Goal: Check status: Check status

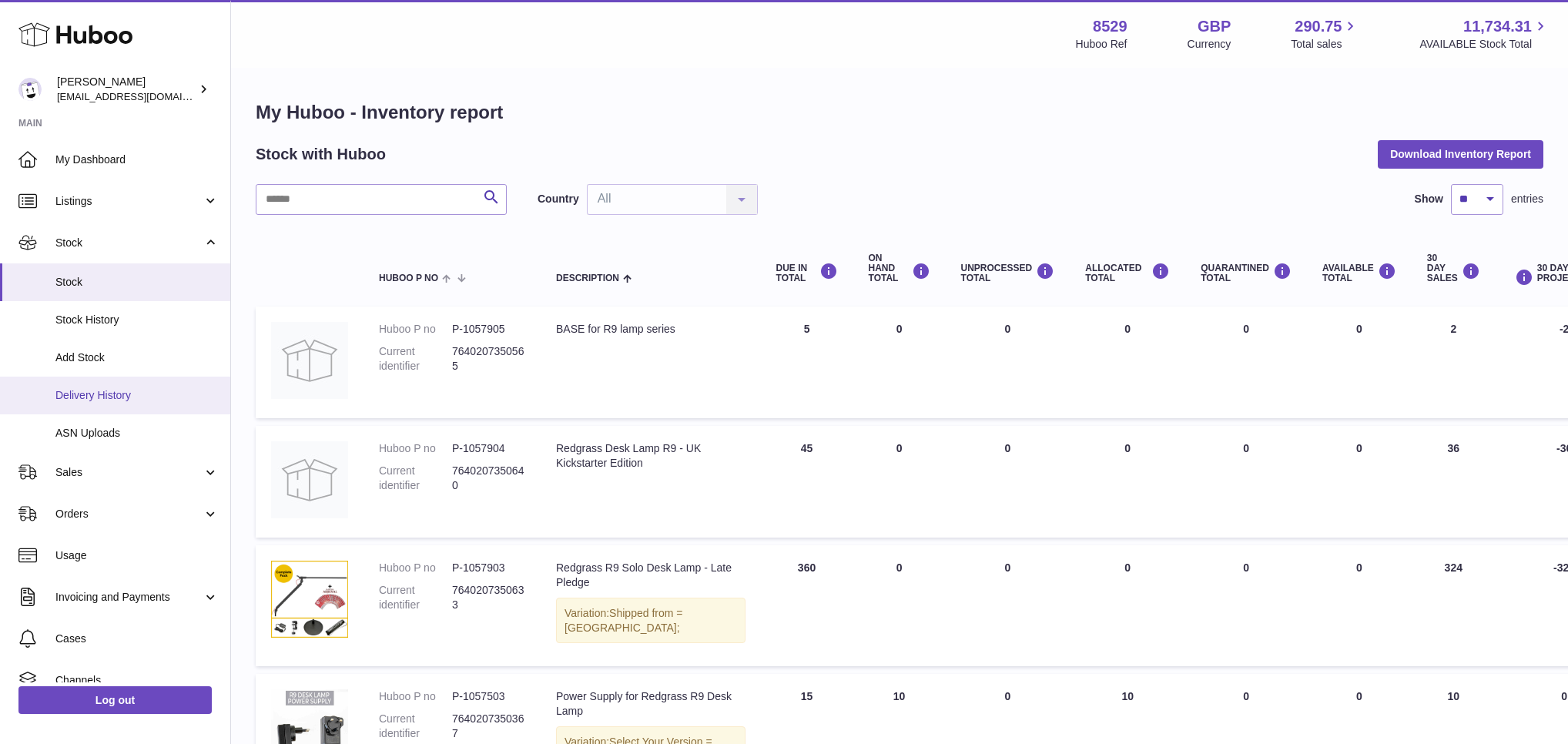
click at [91, 388] on span "Delivery History" at bounding box center [137, 396] width 163 height 15
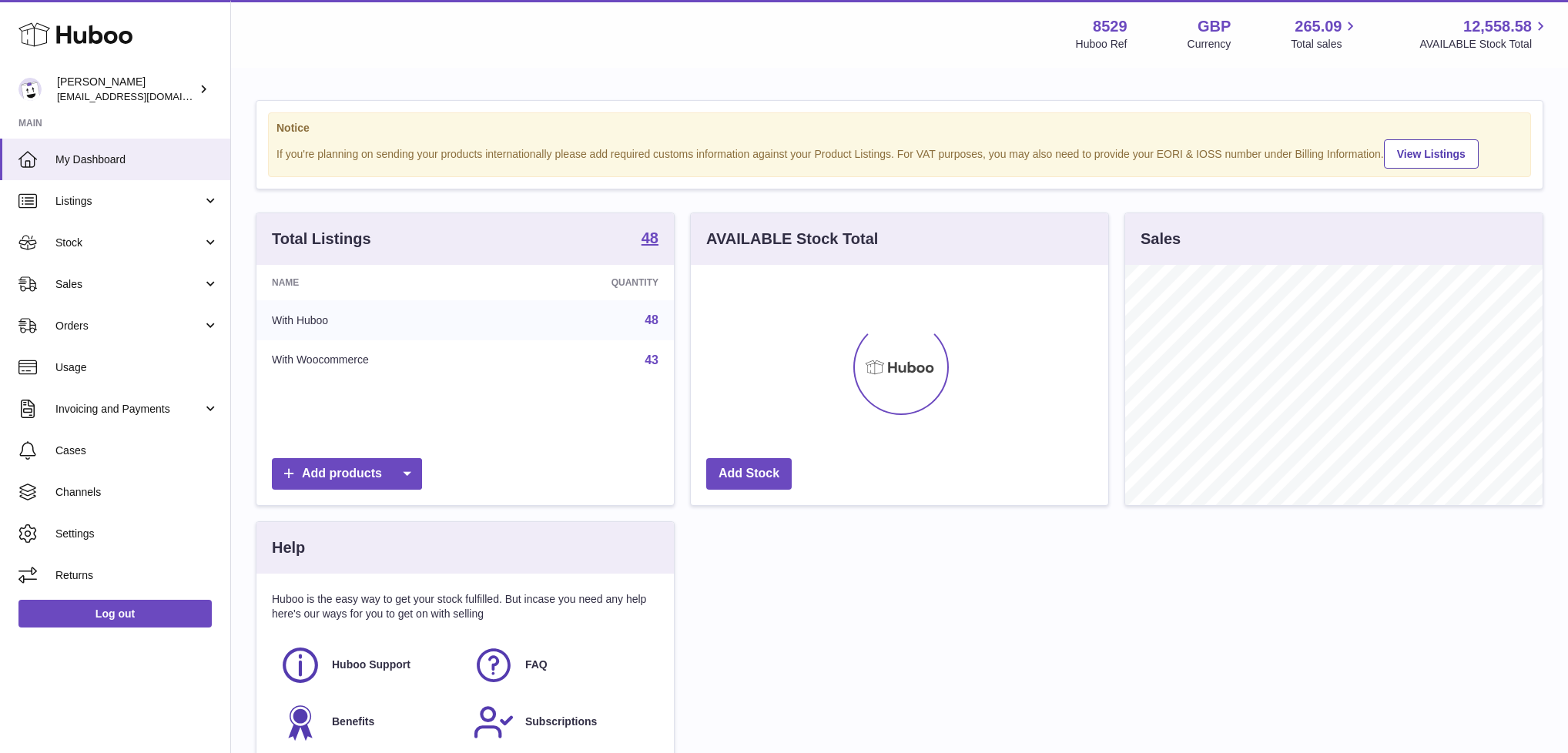
scroll to position [240, 418]
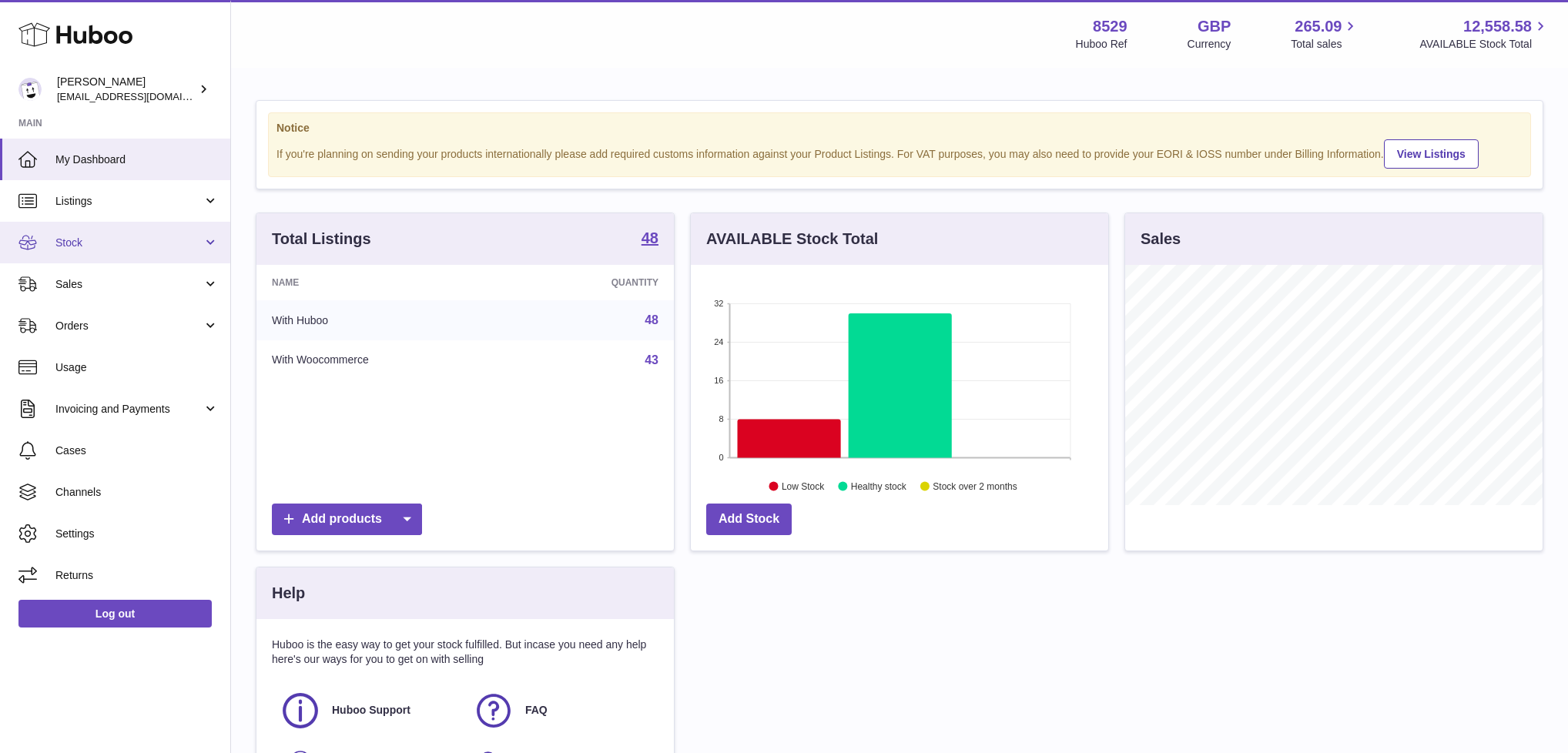
click at [208, 247] on link "Stock" at bounding box center [115, 242] width 230 height 42
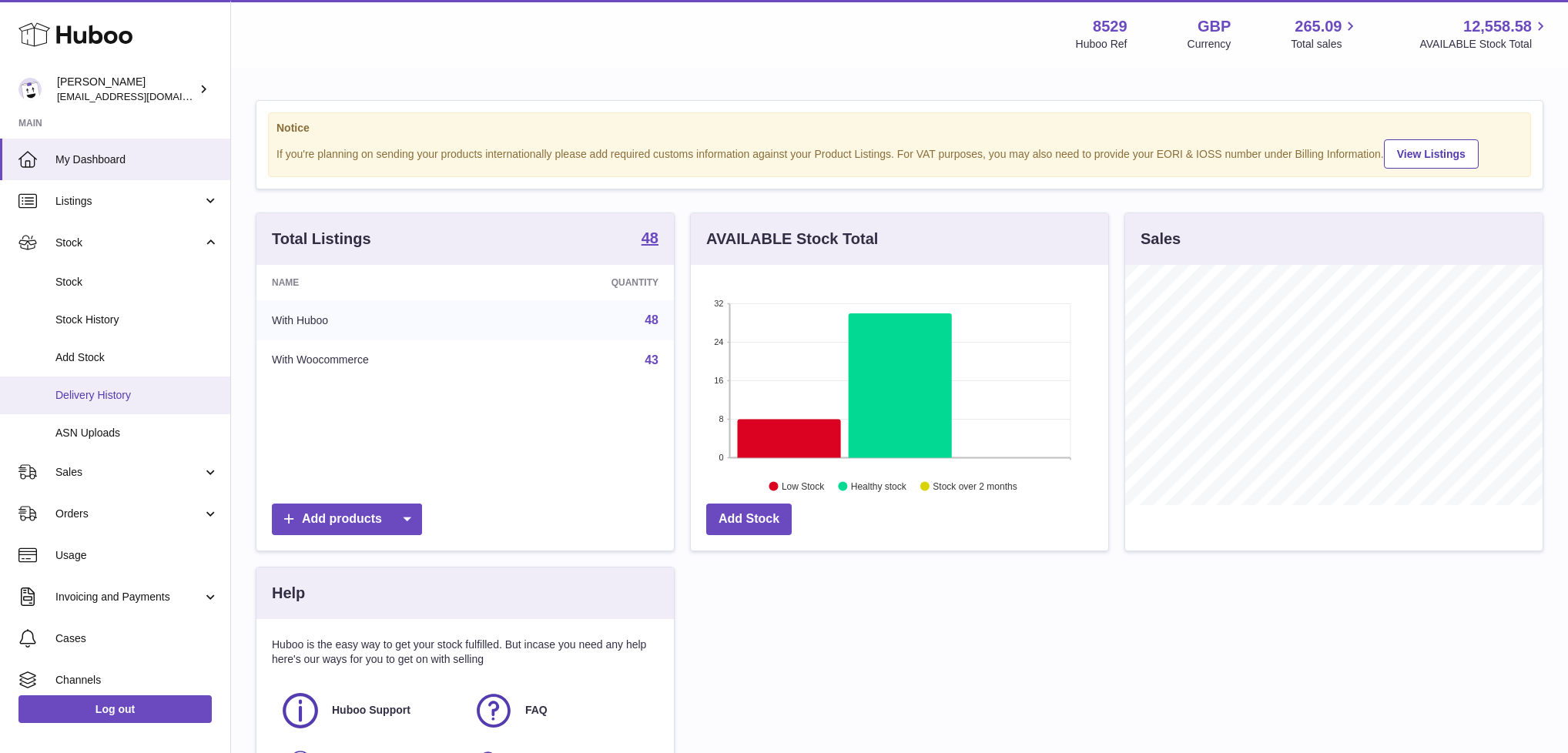
click at [99, 396] on span "Delivery History" at bounding box center [137, 396] width 163 height 15
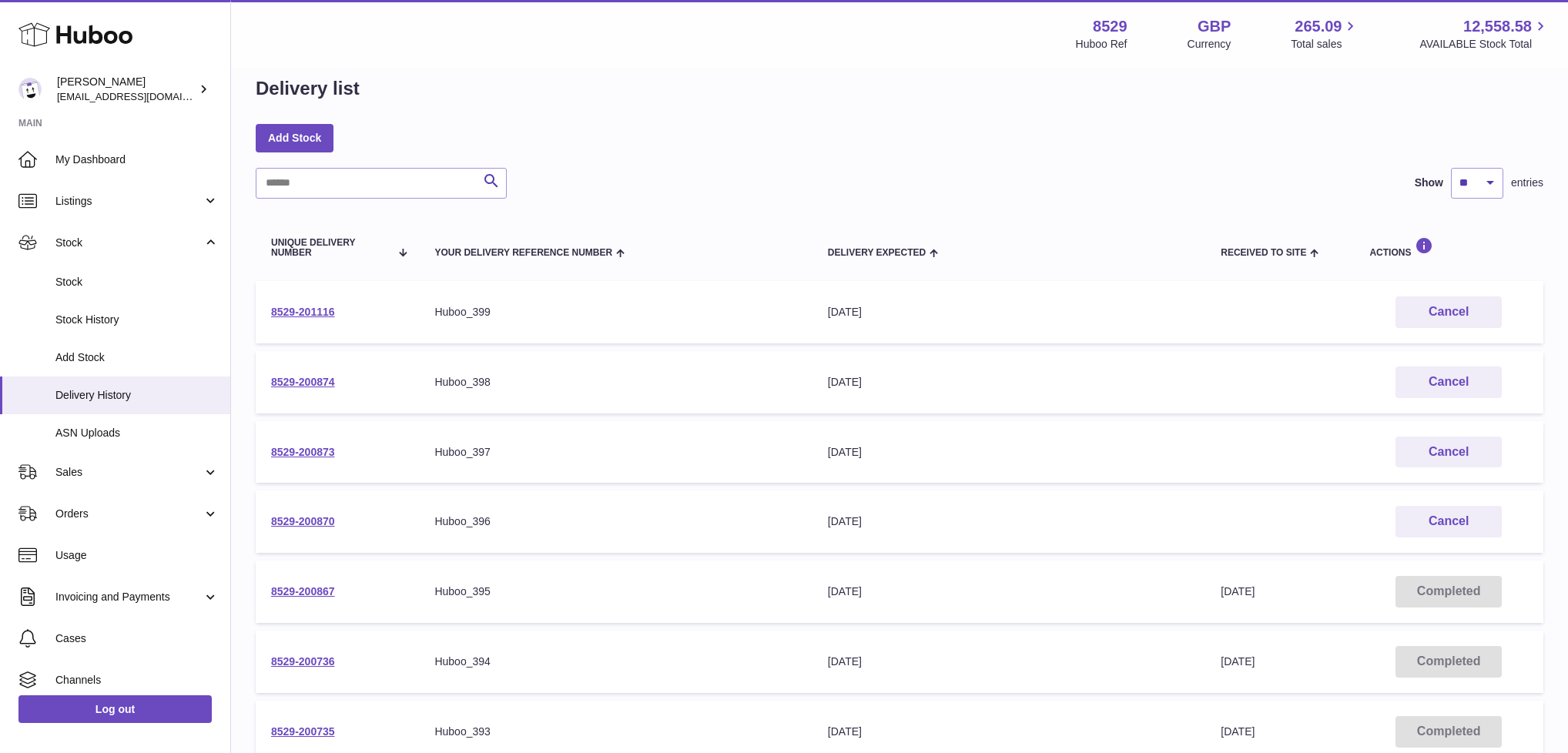
scroll to position [40, 0]
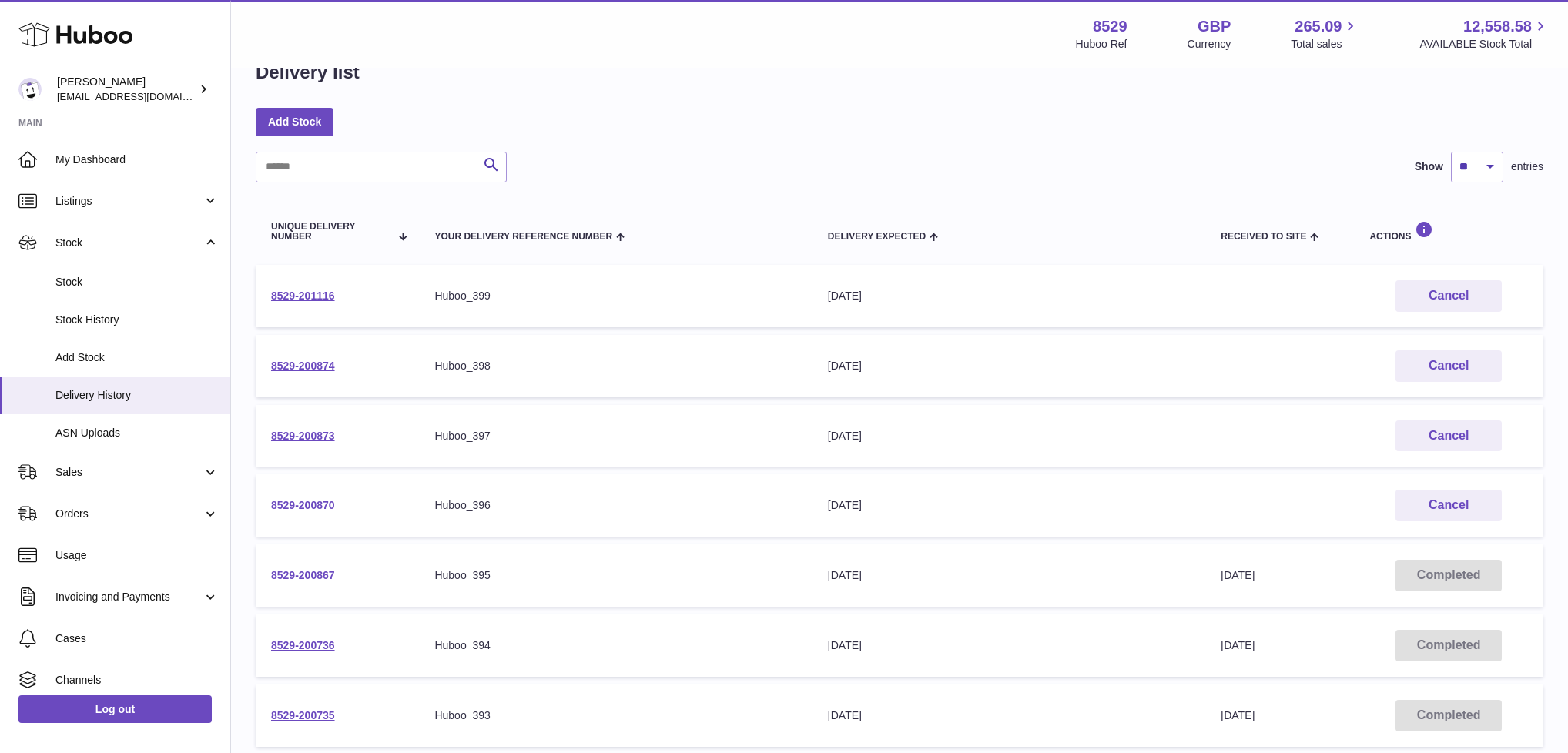
click at [288, 571] on link "8529-200867" at bounding box center [303, 575] width 64 height 13
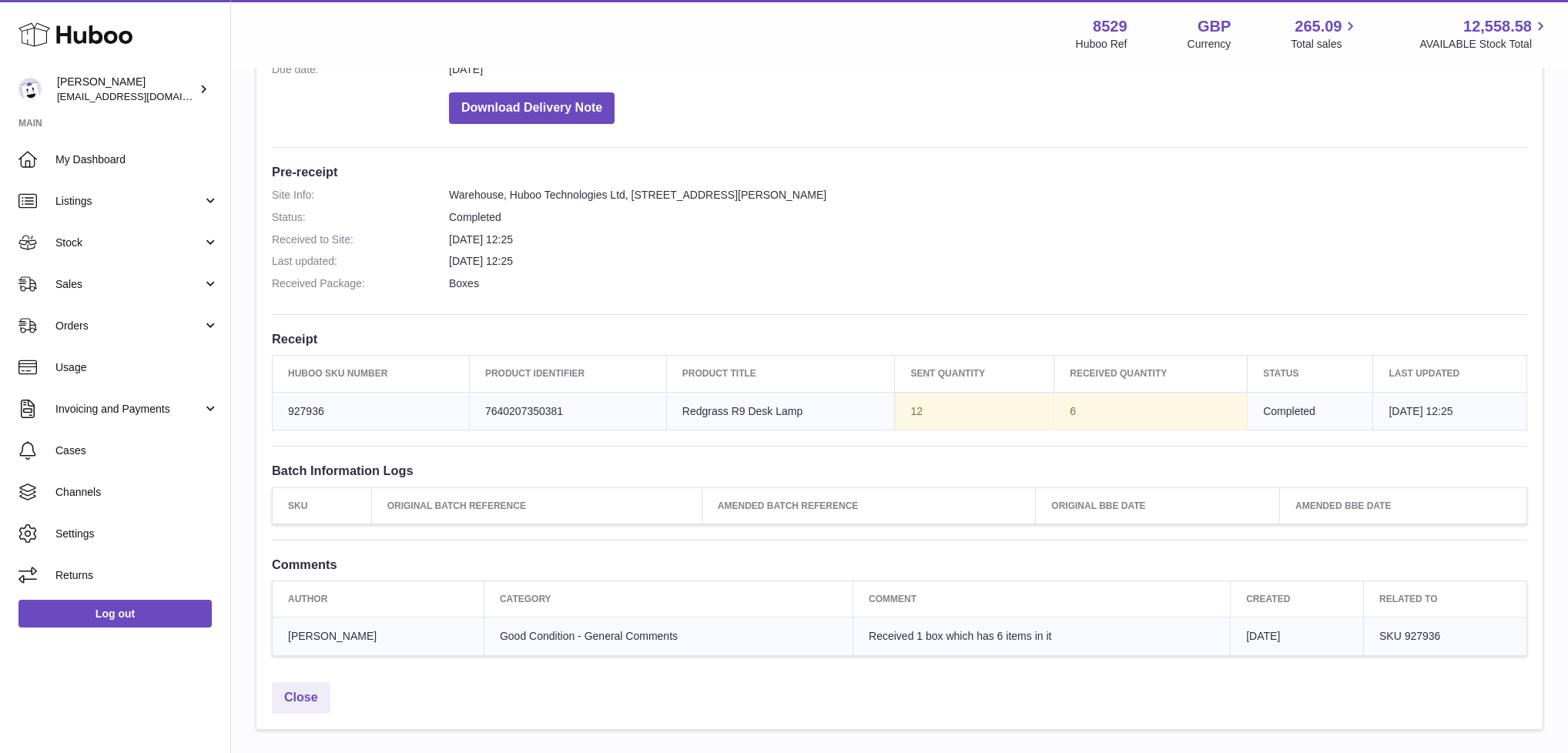
scroll to position [329, 0]
